Goal: Navigation & Orientation: Find specific page/section

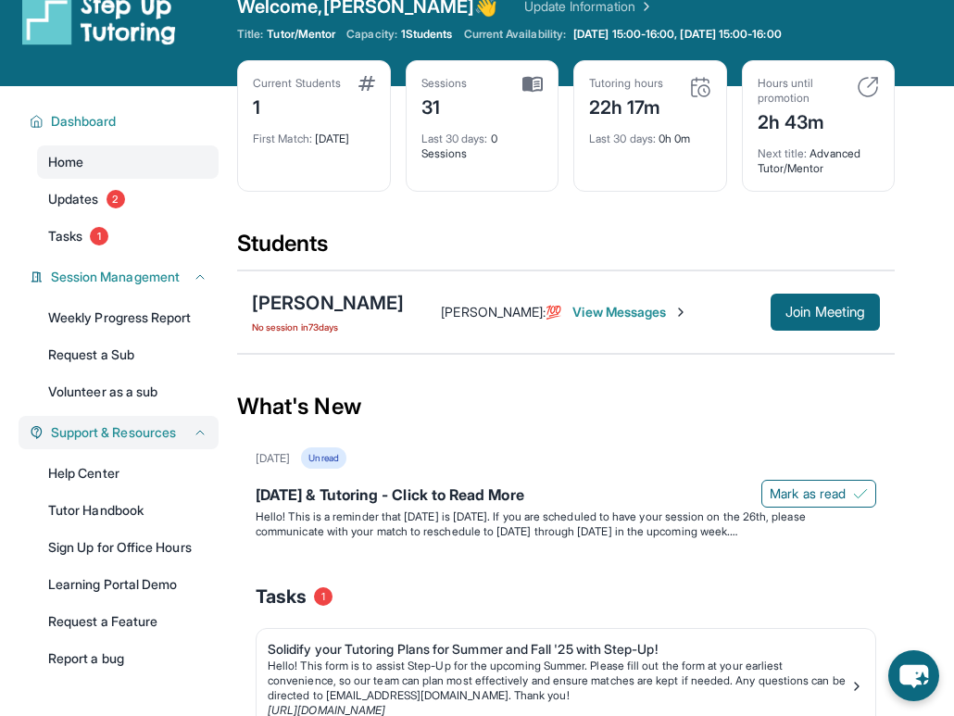
scroll to position [5, 0]
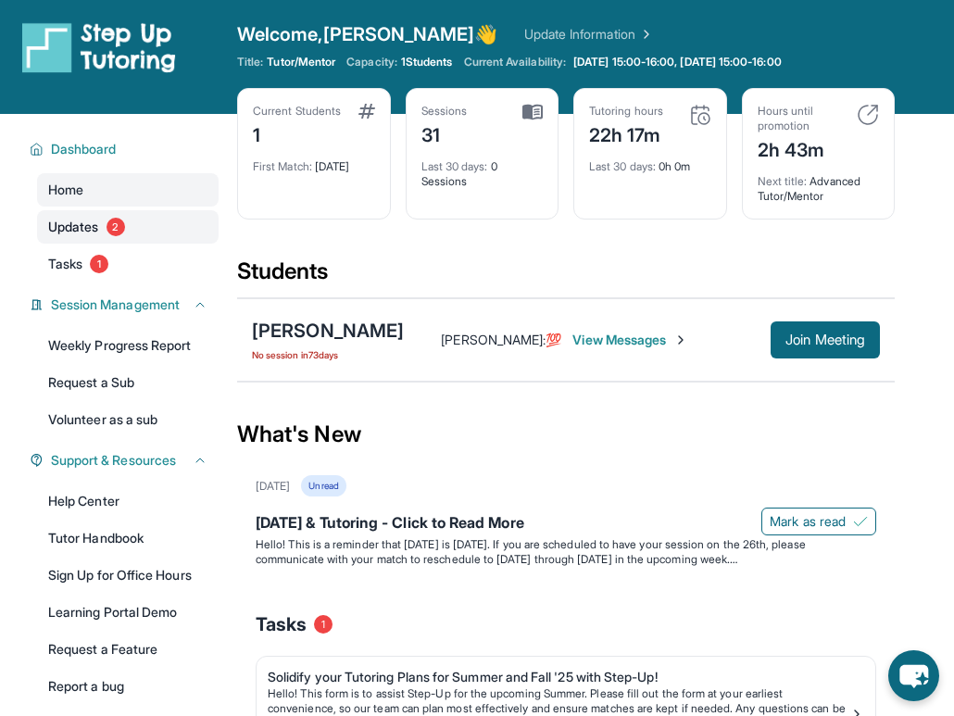
click at [101, 229] on link "Updates 2" at bounding box center [128, 226] width 182 height 33
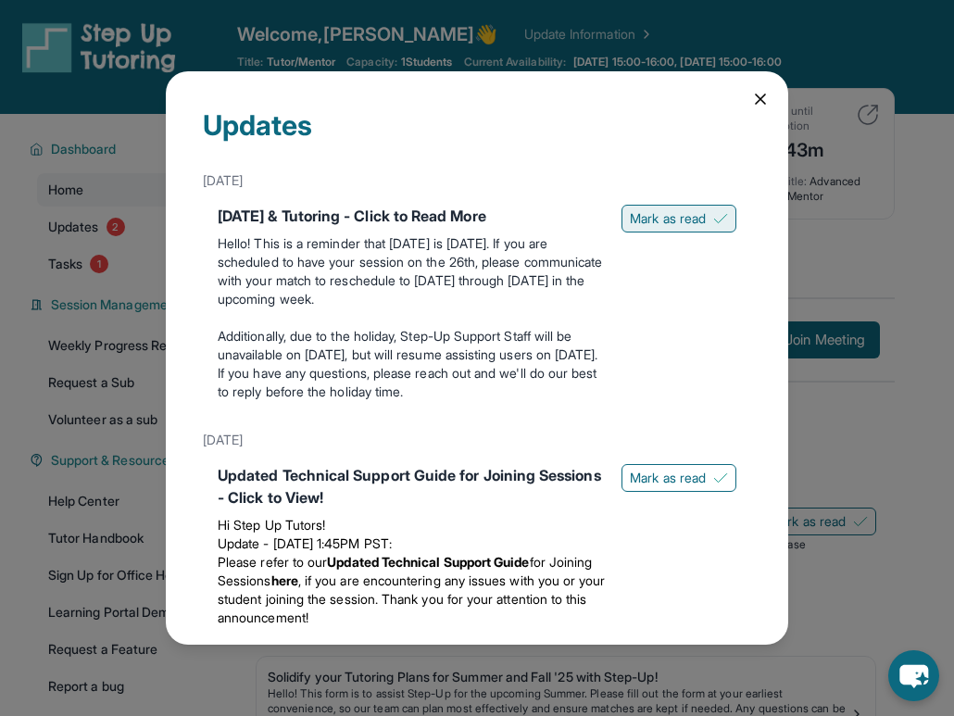
click at [692, 222] on button "Mark as read" at bounding box center [679, 219] width 115 height 28
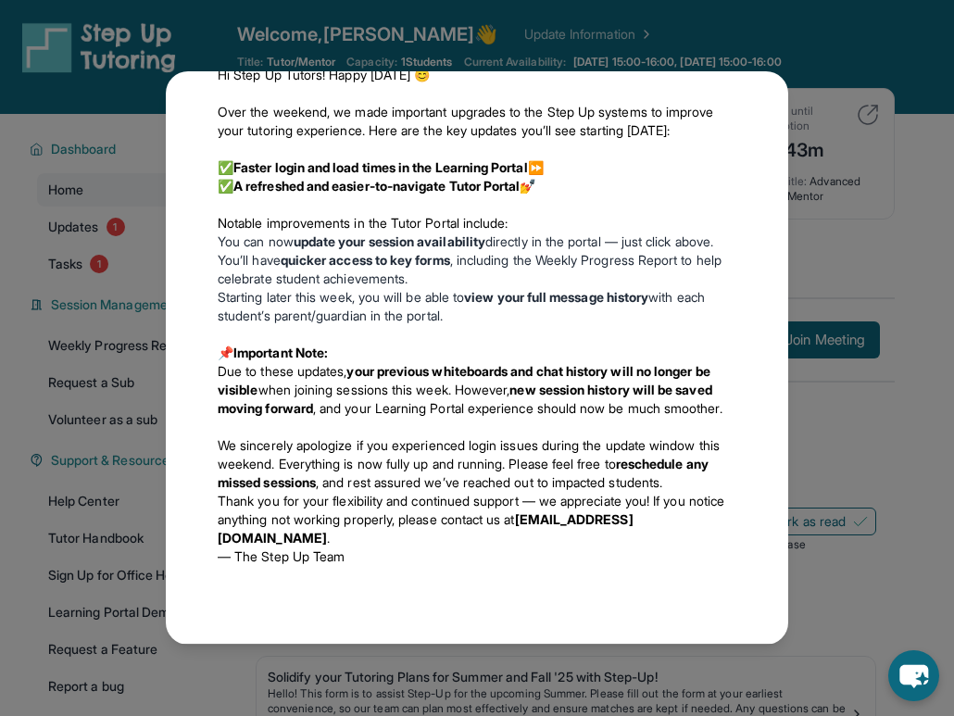
scroll to position [658, 0]
click at [12, 271] on div "Updates [DATE] [DATE] & Tutoring - Click to Read More Hello! This is a reminder…" at bounding box center [477, 358] width 954 height 716
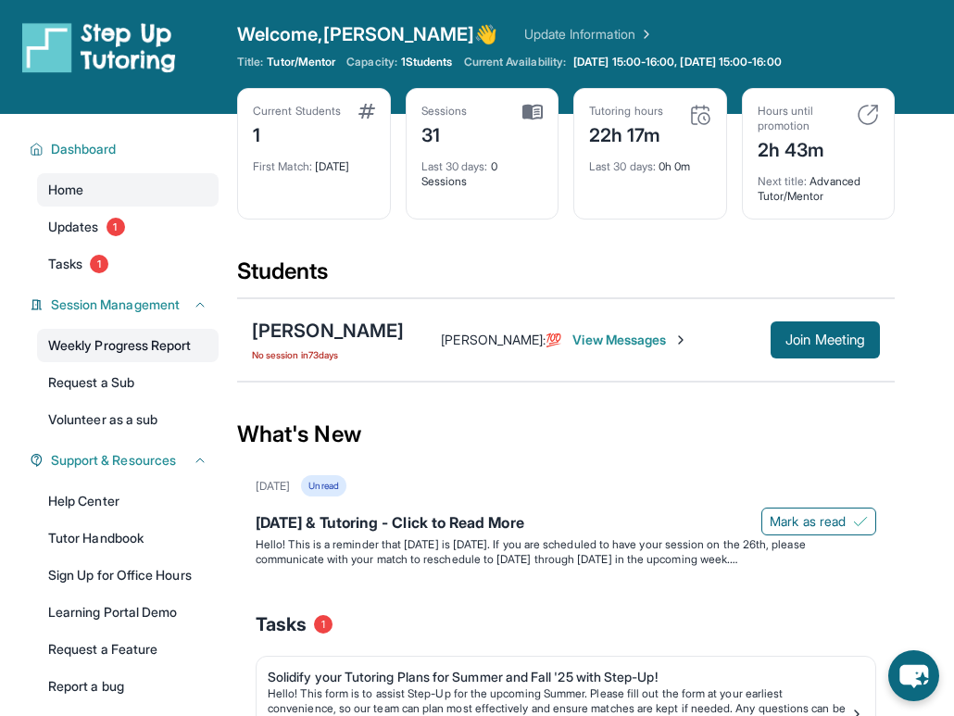
click at [125, 349] on link "Weekly Progress Report" at bounding box center [128, 345] width 182 height 33
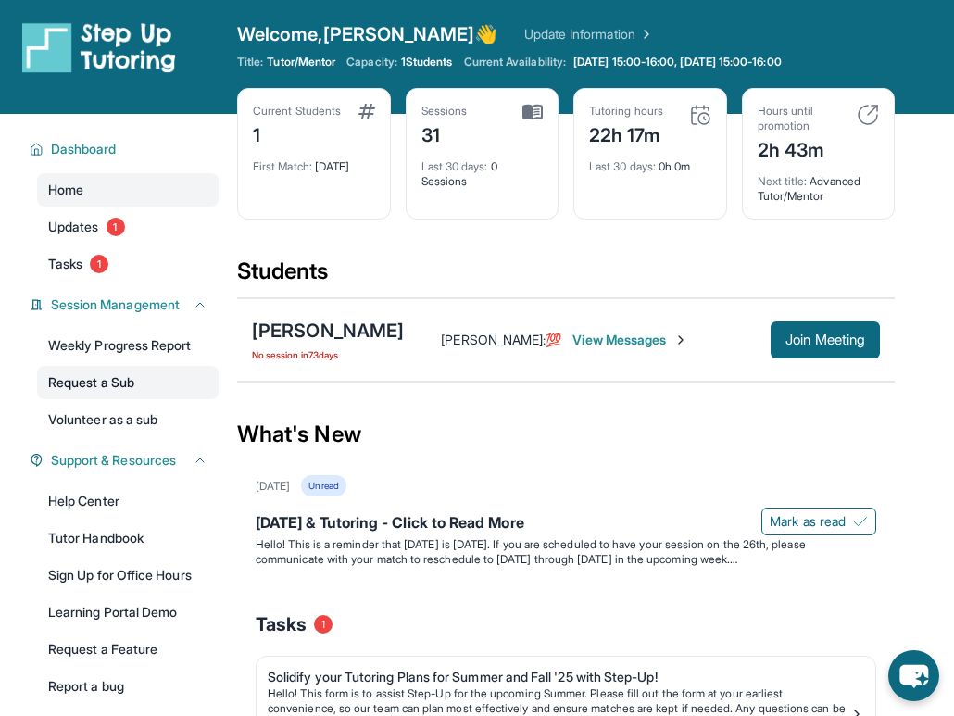
click at [115, 386] on link "Request a Sub" at bounding box center [128, 382] width 182 height 33
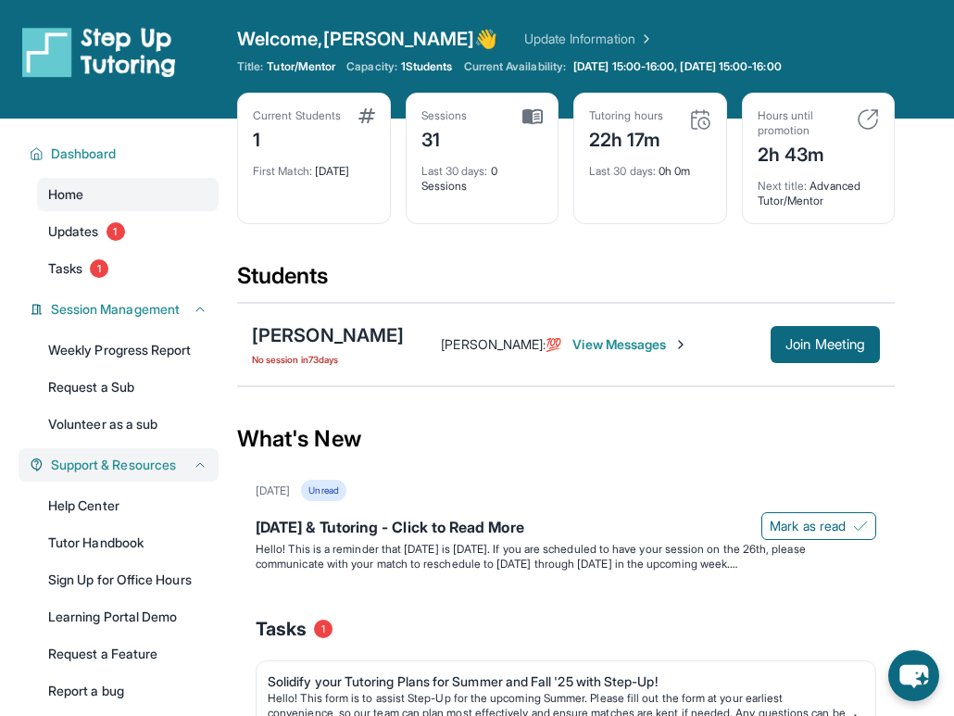
scroll to position [0, 0]
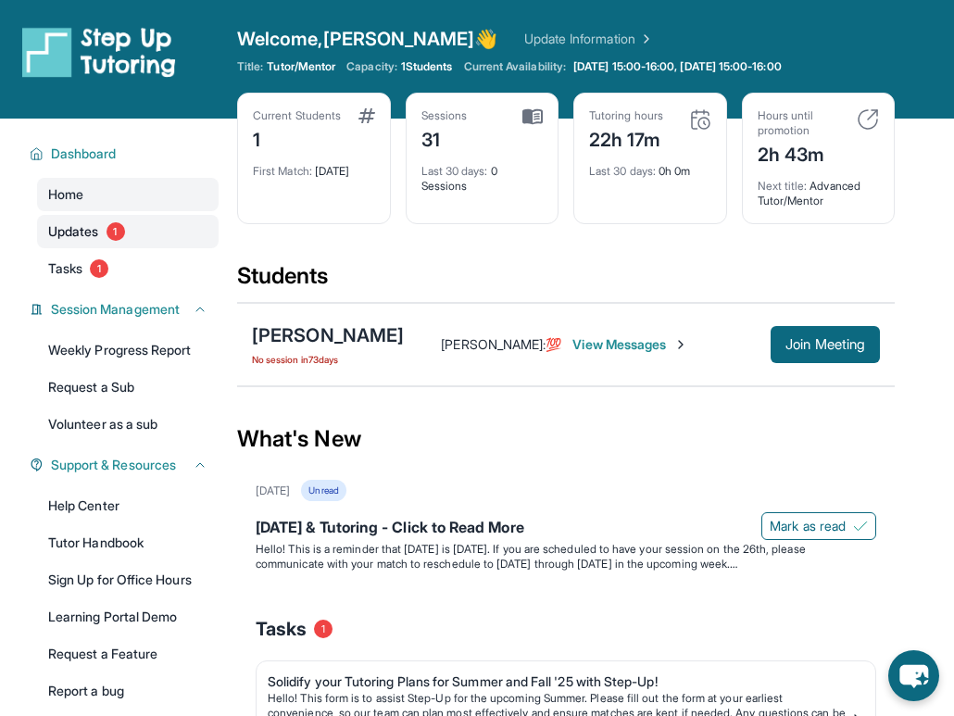
click at [78, 223] on span "Updates" at bounding box center [73, 231] width 51 height 19
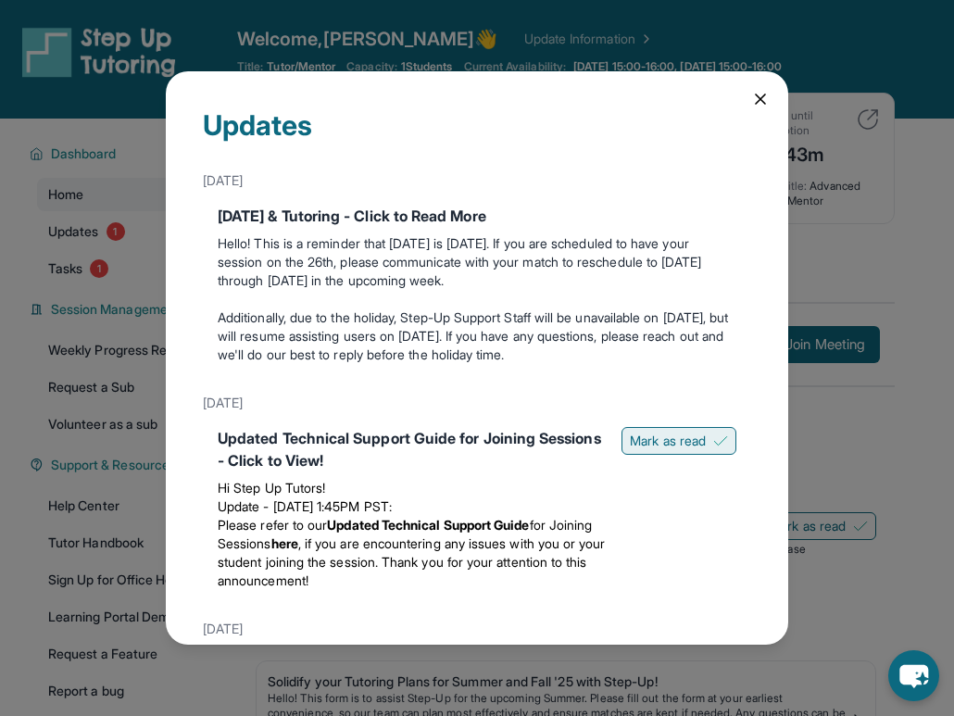
click at [653, 431] on button "Mark as read" at bounding box center [679, 441] width 115 height 28
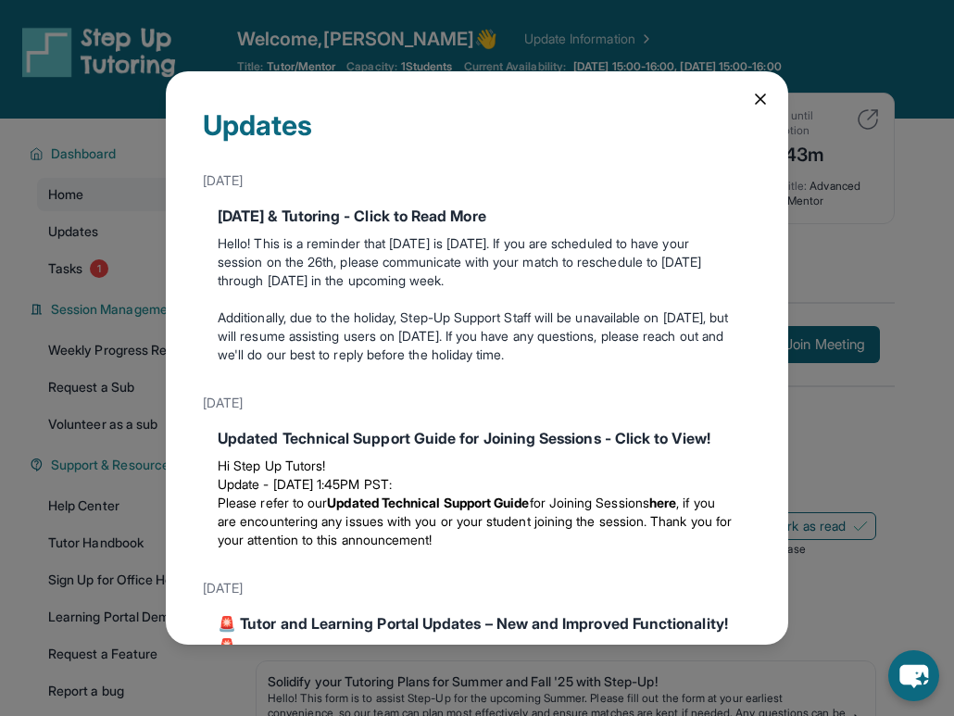
click at [751, 92] on icon at bounding box center [760, 99] width 19 height 19
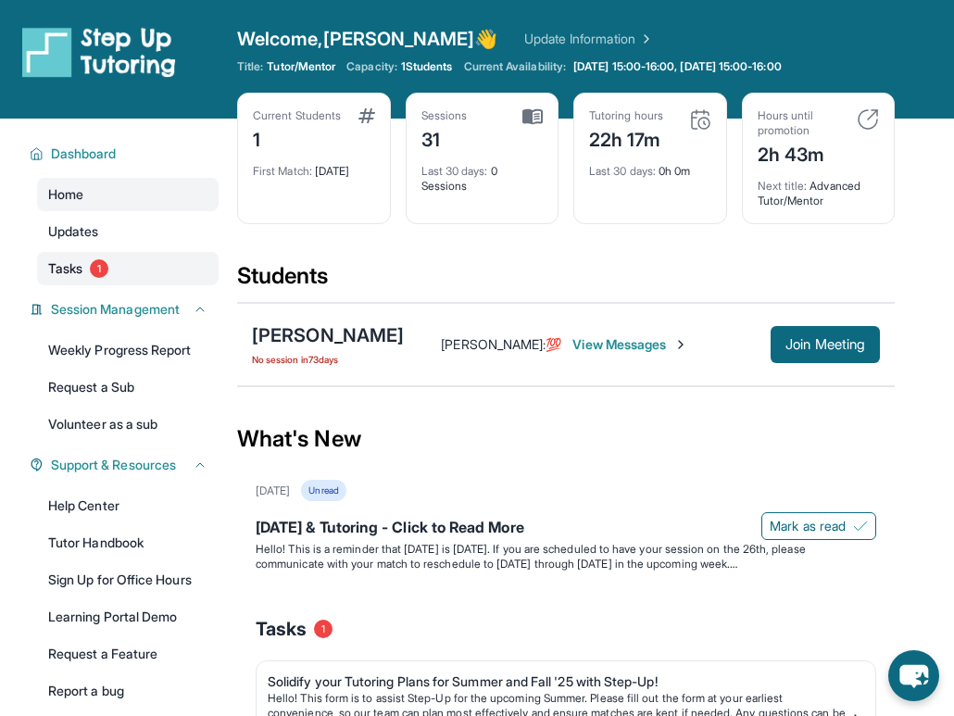
click at [91, 259] on link "Tasks 1" at bounding box center [128, 268] width 182 height 33
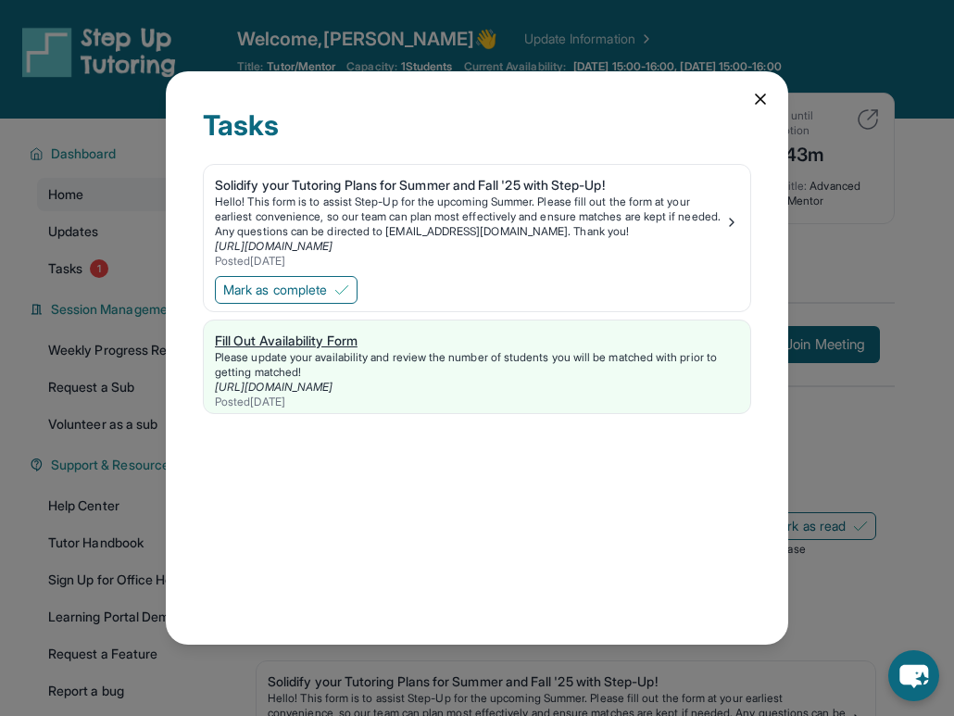
click at [333, 390] on link "[URL][DOMAIN_NAME]" at bounding box center [274, 387] width 118 height 14
click at [345, 284] on img at bounding box center [341, 290] width 15 height 15
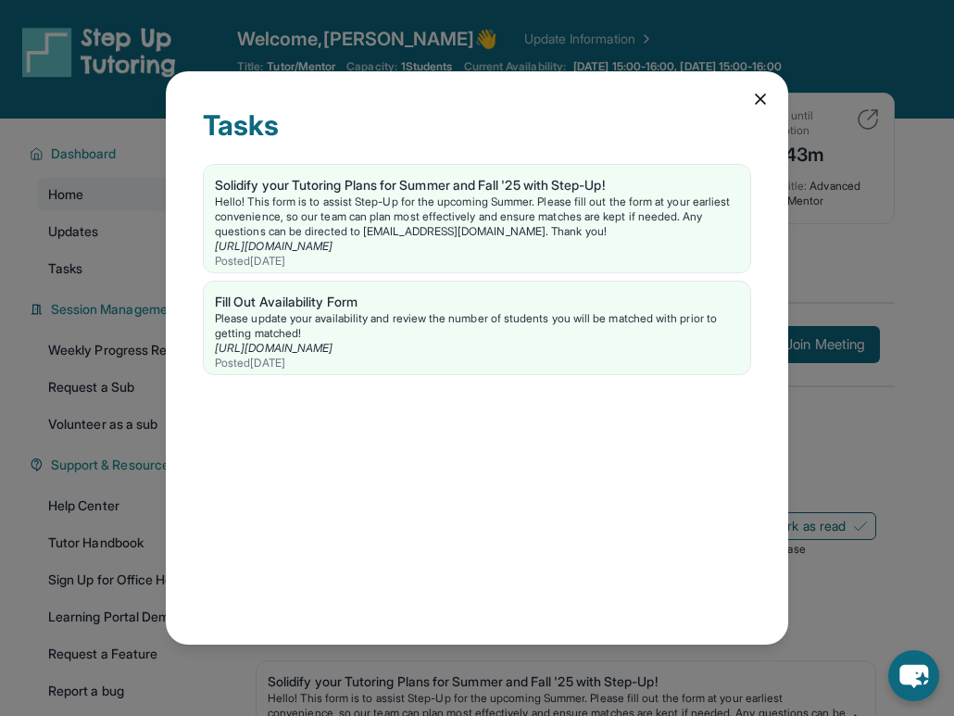
click at [760, 99] on icon at bounding box center [760, 98] width 9 height 9
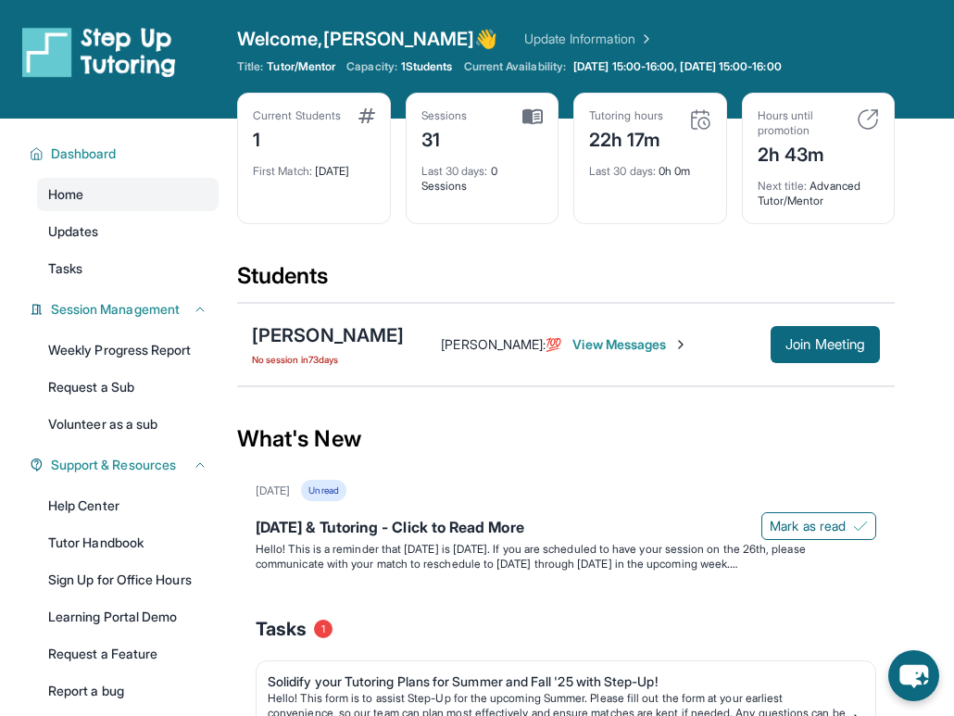
click at [350, 127] on div "Current Students 1" at bounding box center [314, 130] width 122 height 44
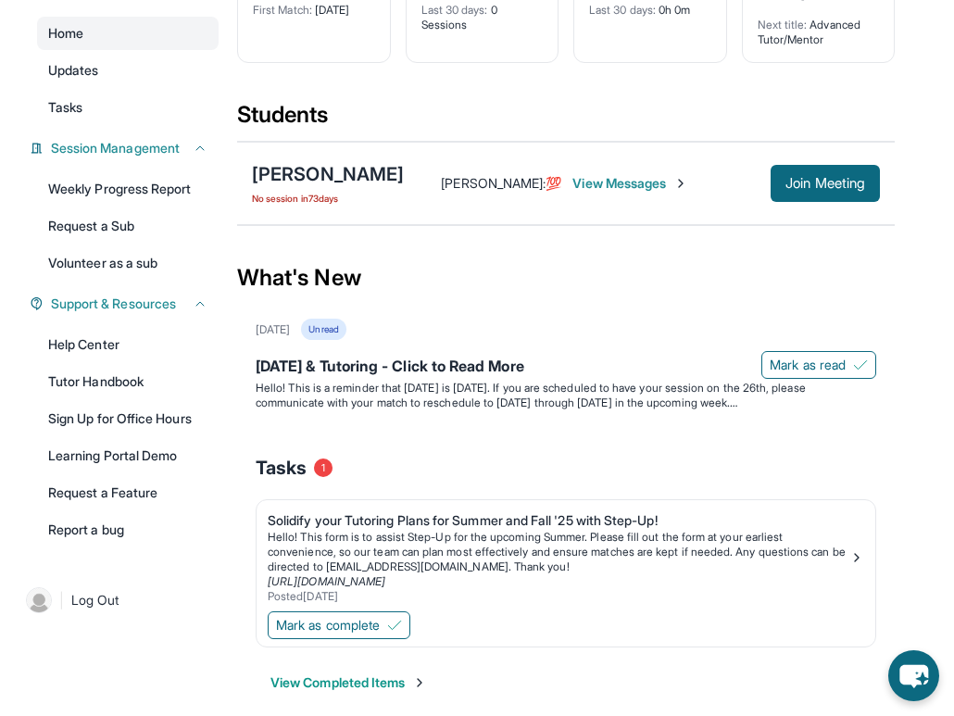
scroll to position [182, 0]
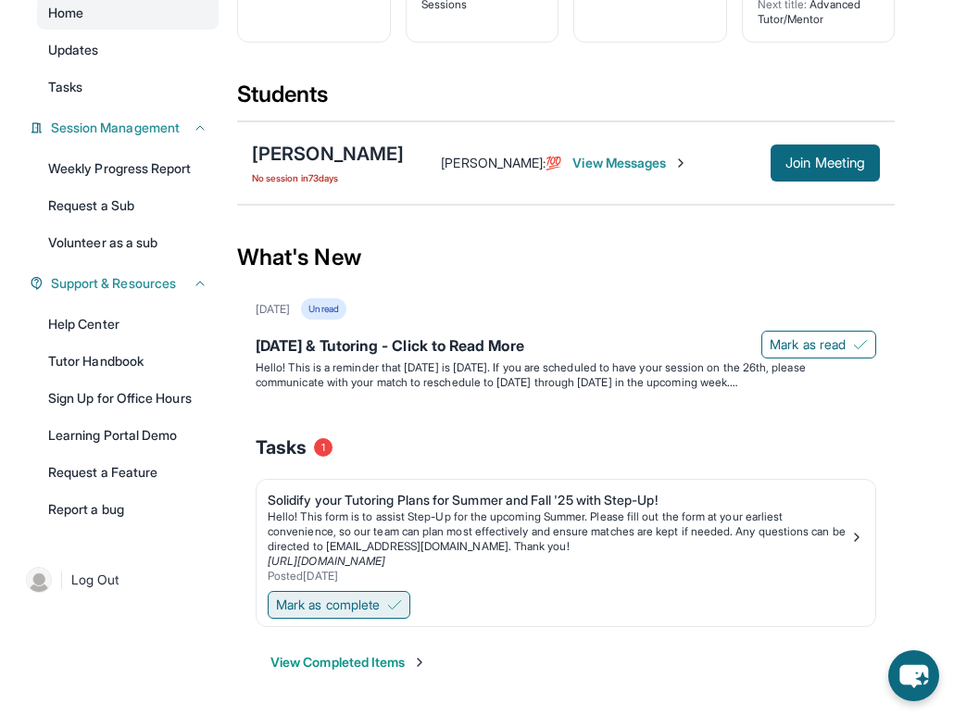
click at [397, 604] on img at bounding box center [394, 604] width 15 height 15
